Goal: Information Seeking & Learning: Find specific fact

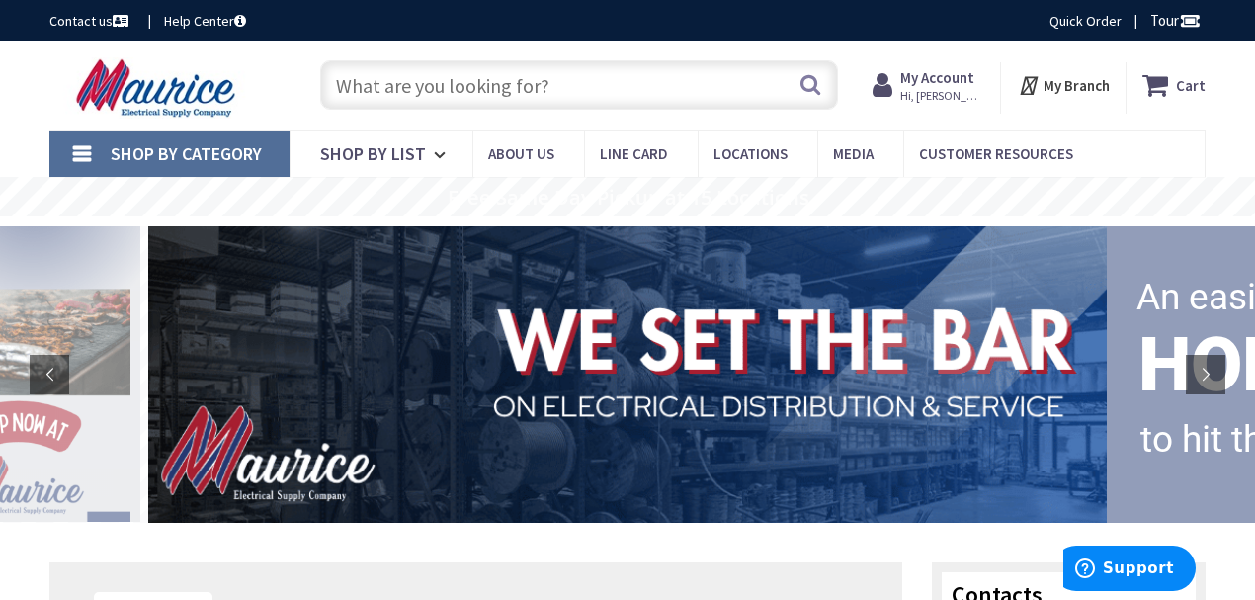
click at [944, 99] on span "Hi, [PERSON_NAME]" at bounding box center [942, 96] width 84 height 16
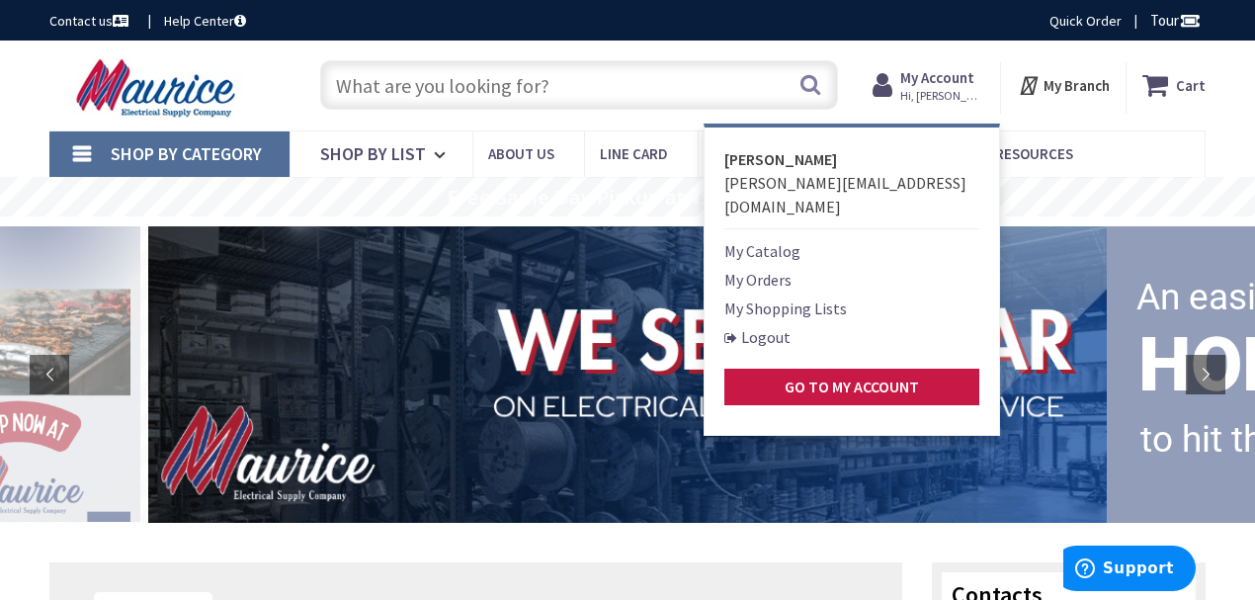
click at [646, 106] on input "text" at bounding box center [579, 84] width 518 height 49
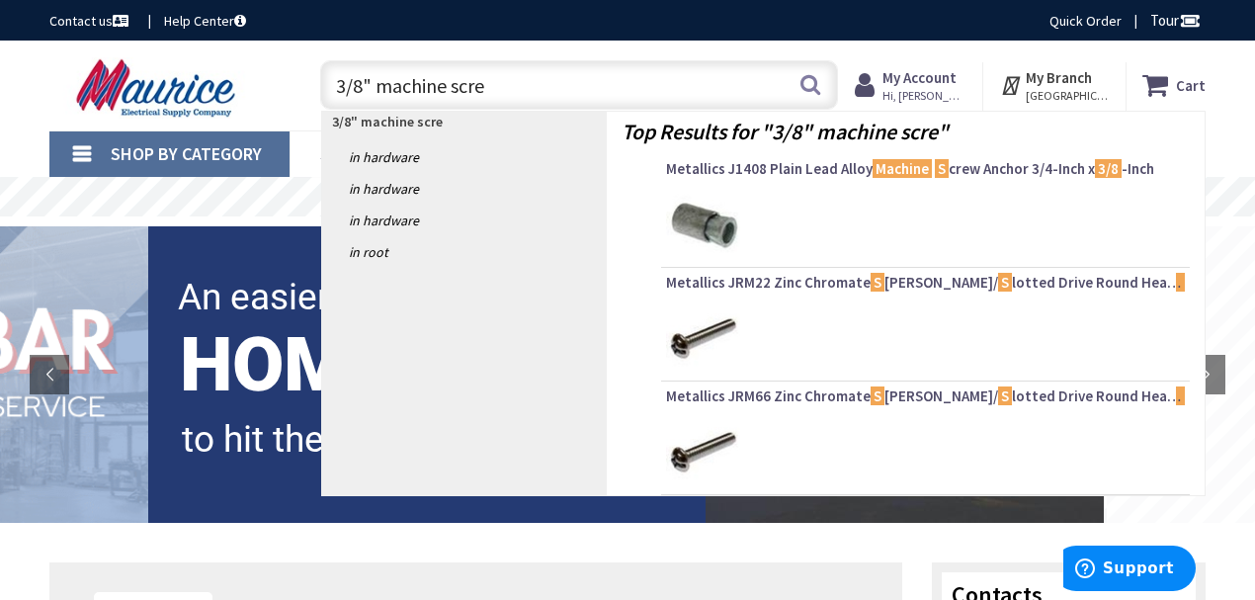
type input "3/8" machine screw"
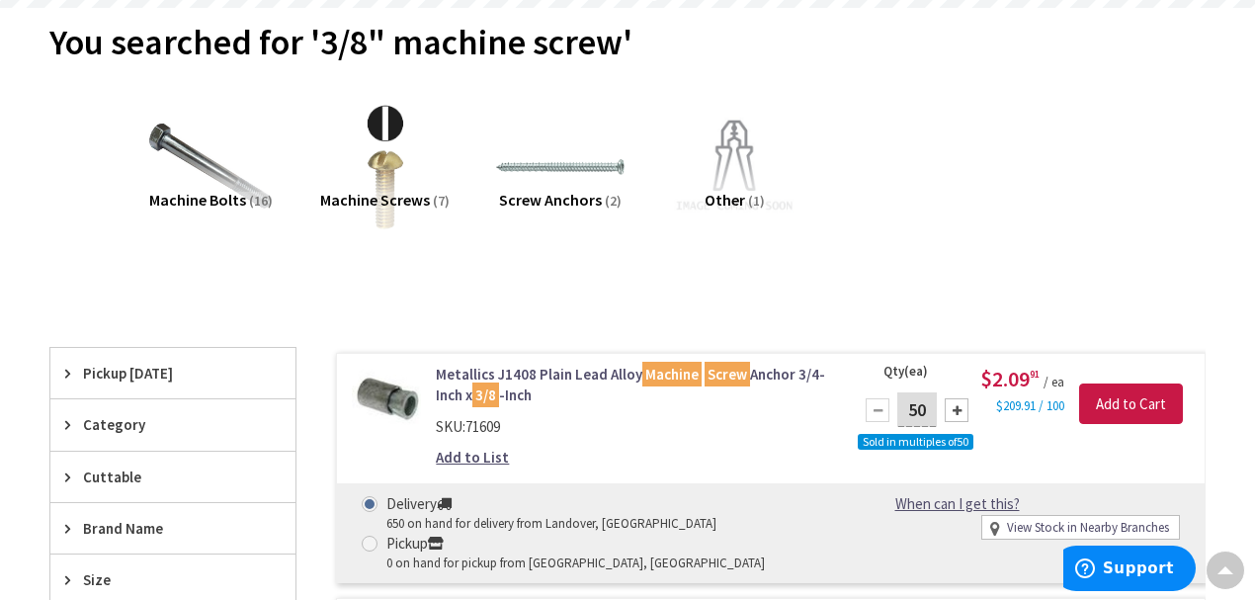
scroll to position [200, 0]
